Goal: Transaction & Acquisition: Download file/media

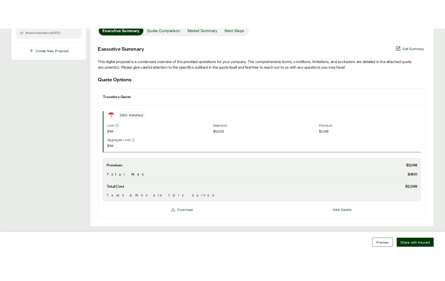
scroll to position [164, 0]
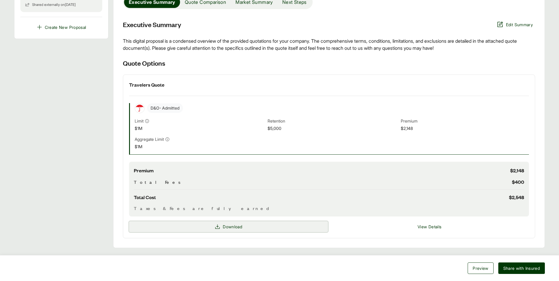
click at [227, 225] on span "Download" at bounding box center [232, 227] width 19 height 6
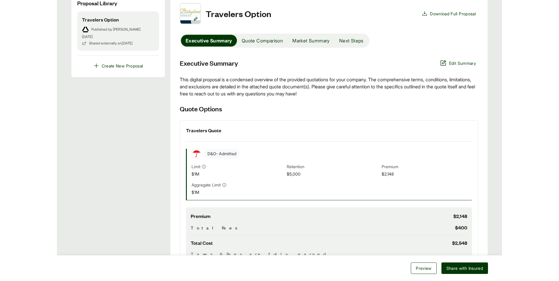
scroll to position [147, 0]
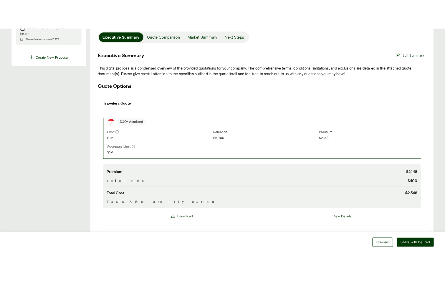
scroll to position [164, 0]
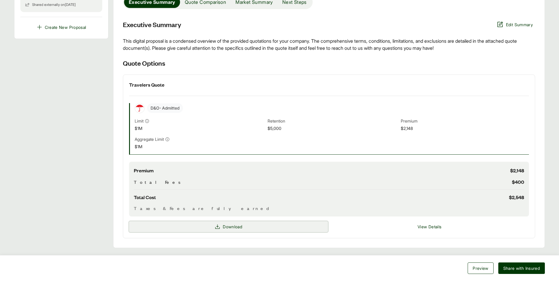
click at [233, 229] on span "Download" at bounding box center [232, 227] width 19 height 6
